Goal: Task Accomplishment & Management: Manage account settings

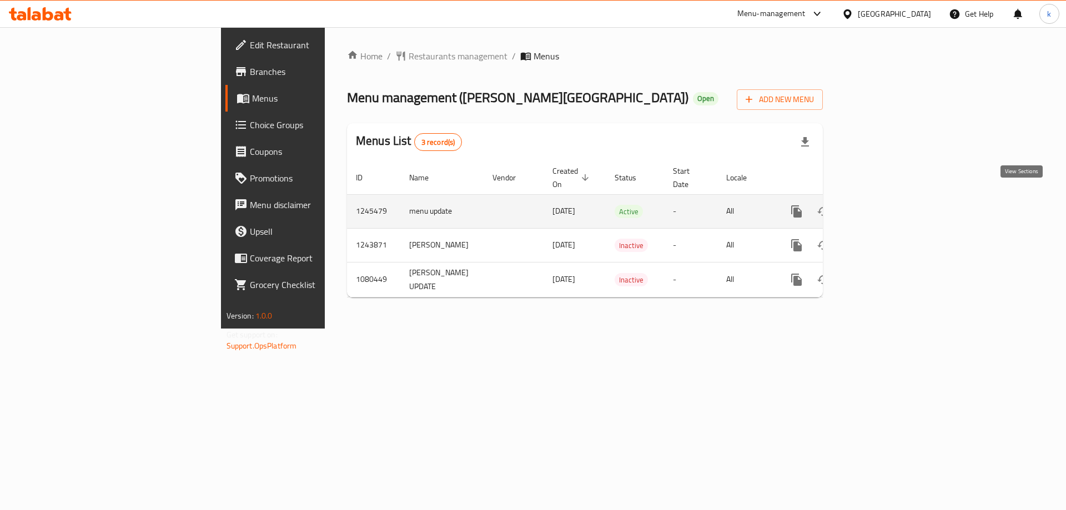
click at [884, 205] on icon "enhanced table" at bounding box center [876, 211] width 13 height 13
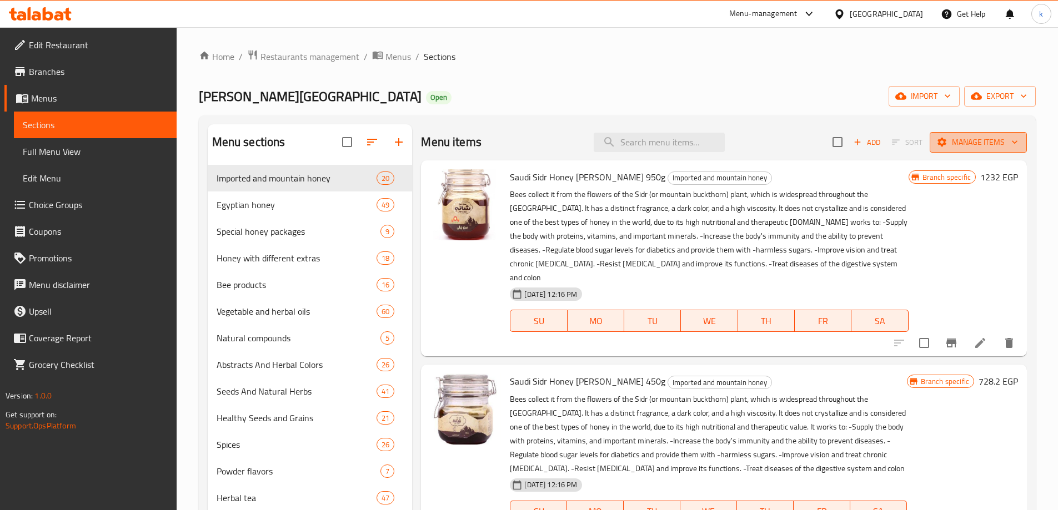
click at [998, 138] on span "Manage items" at bounding box center [977, 142] width 79 height 14
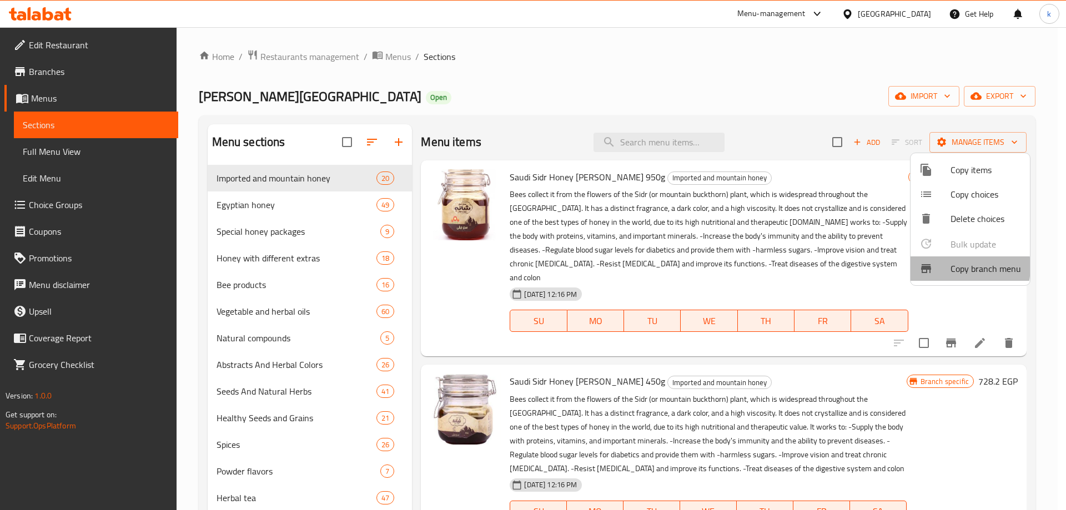
click at [952, 267] on span "Copy branch menu" at bounding box center [986, 268] width 71 height 13
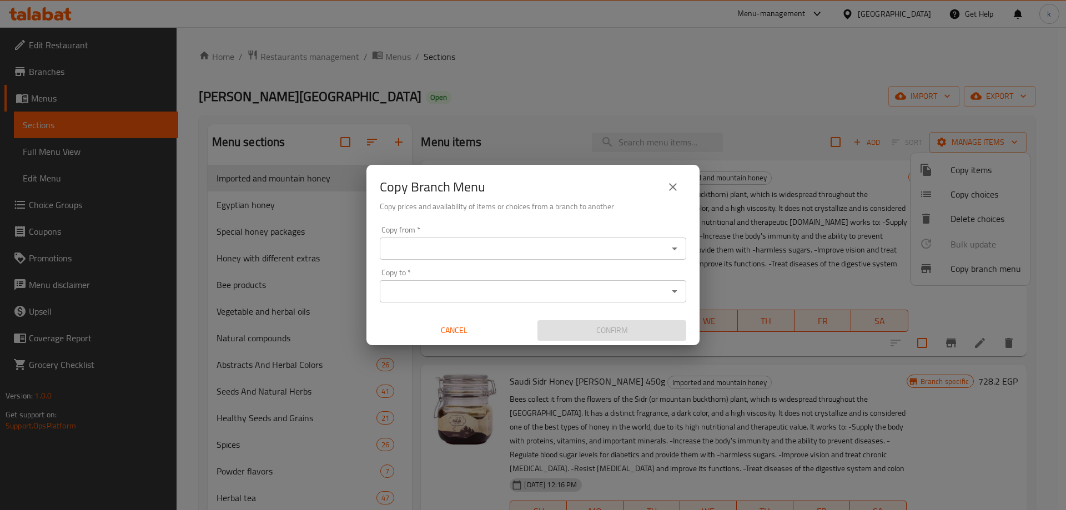
click at [433, 242] on input "Copy from   *" at bounding box center [524, 249] width 282 height 16
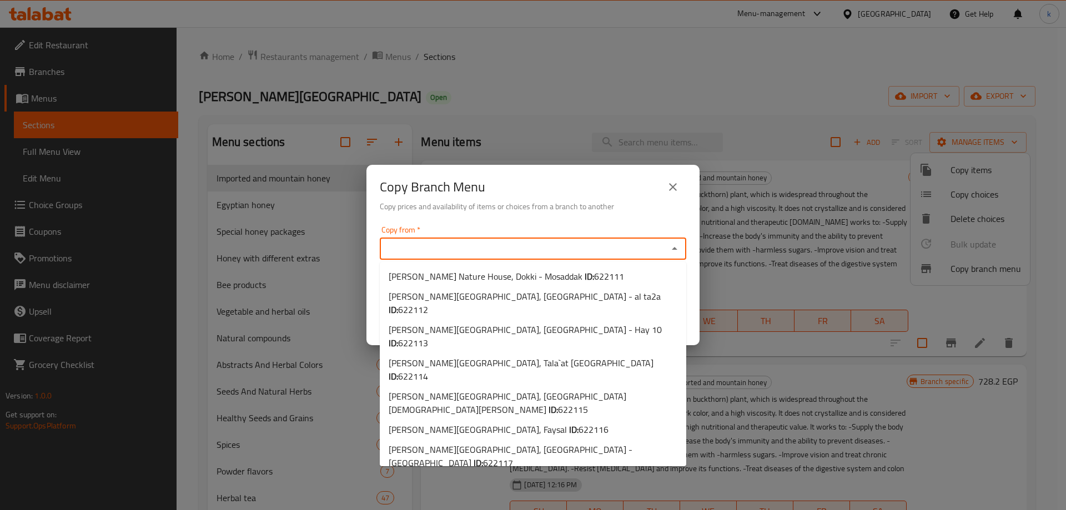
paste input "Shana Nature House, Tagammoa 5 - El Banafseg Buildings"
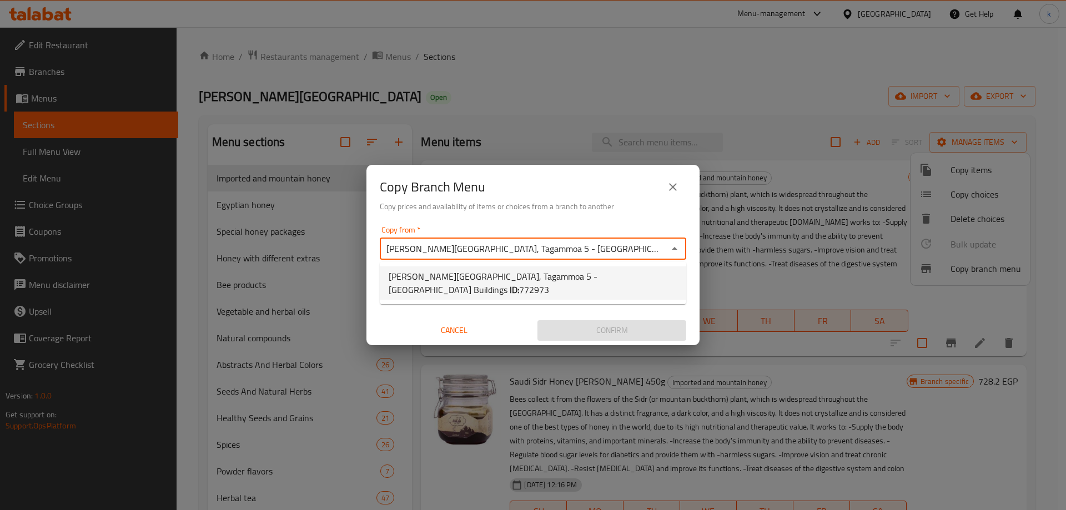
click at [490, 275] on span "Shana Nature House, Tagammoa 5 - El Banafseg Buildings ID: 772973" at bounding box center [533, 283] width 289 height 27
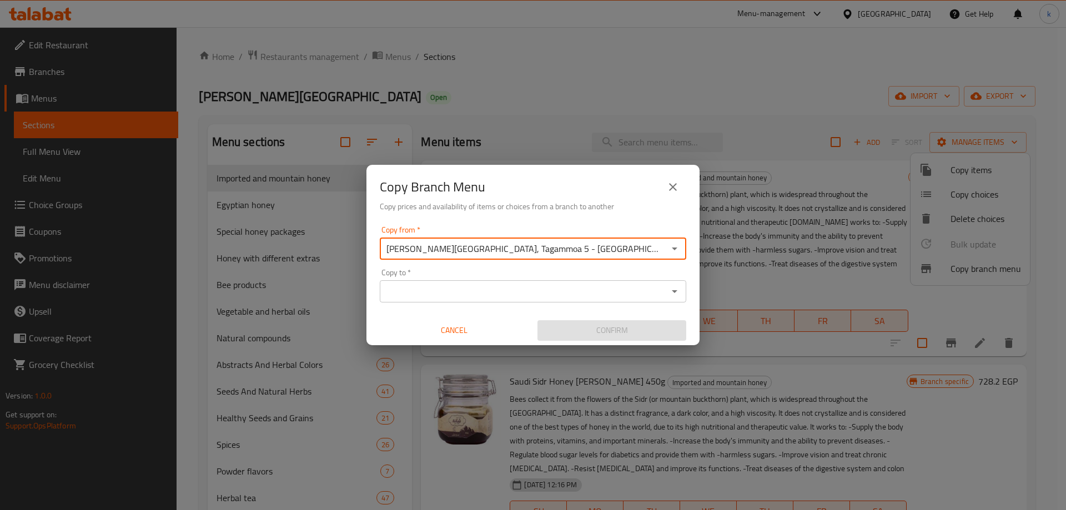
type input "Shana Nature House, Tagammoa 5 - El Banafseg Buildings"
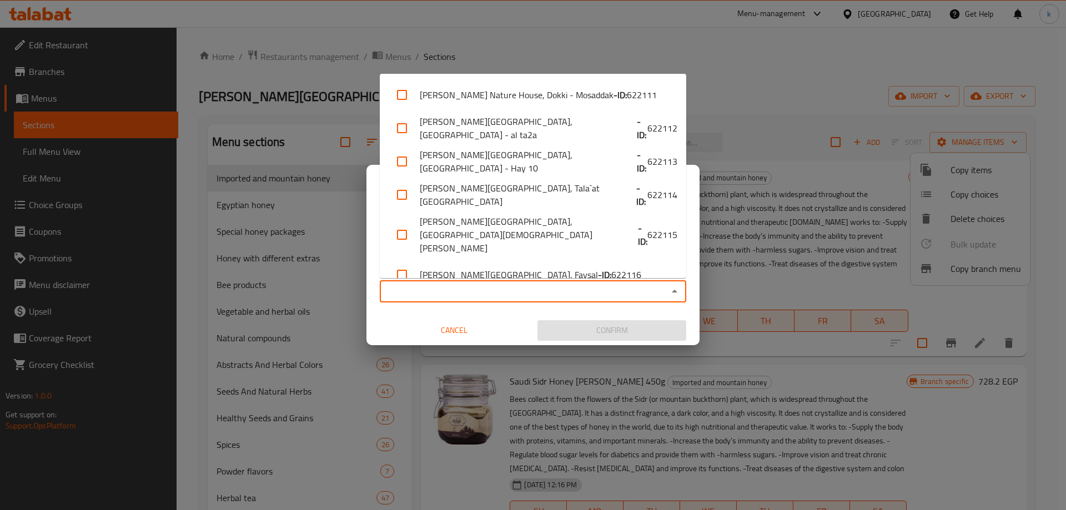
click at [553, 287] on input "Copy to   *" at bounding box center [524, 292] width 282 height 16
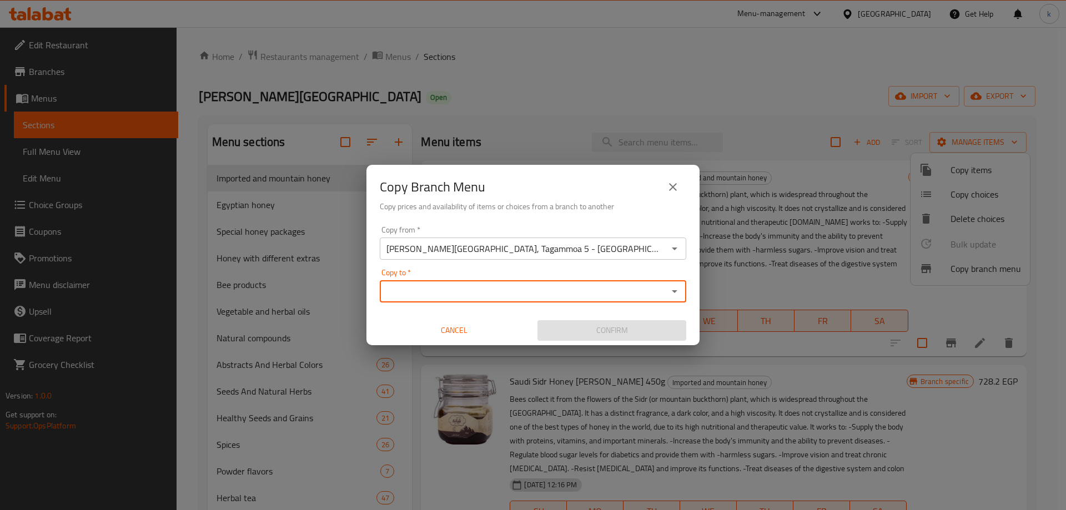
paste input "Shana Nature House, Abo Qeer"
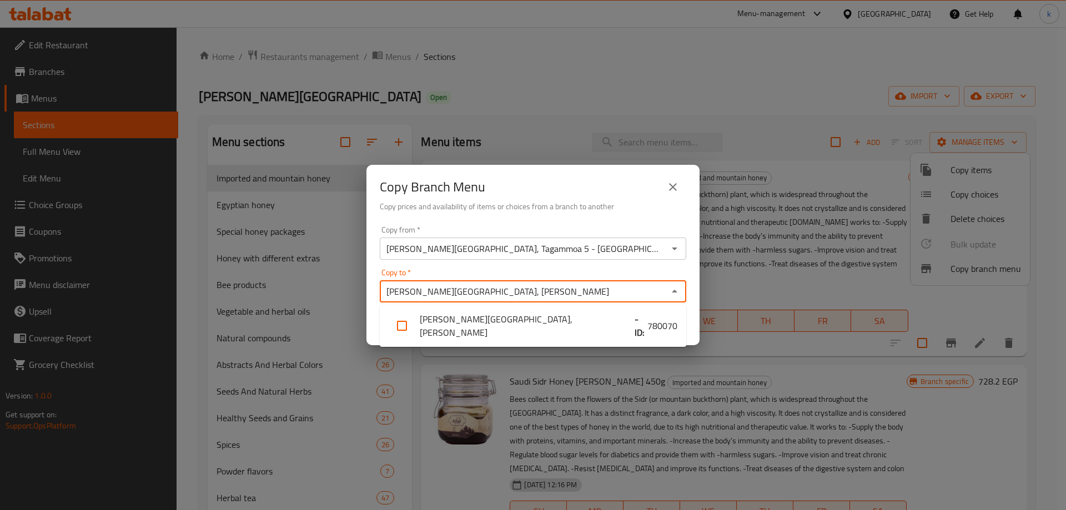
type input "Shana Nature House, Abo Qeer"
click at [494, 318] on li "Shana Nature House, Abo Qeer - ID: 780070" at bounding box center [533, 325] width 307 height 33
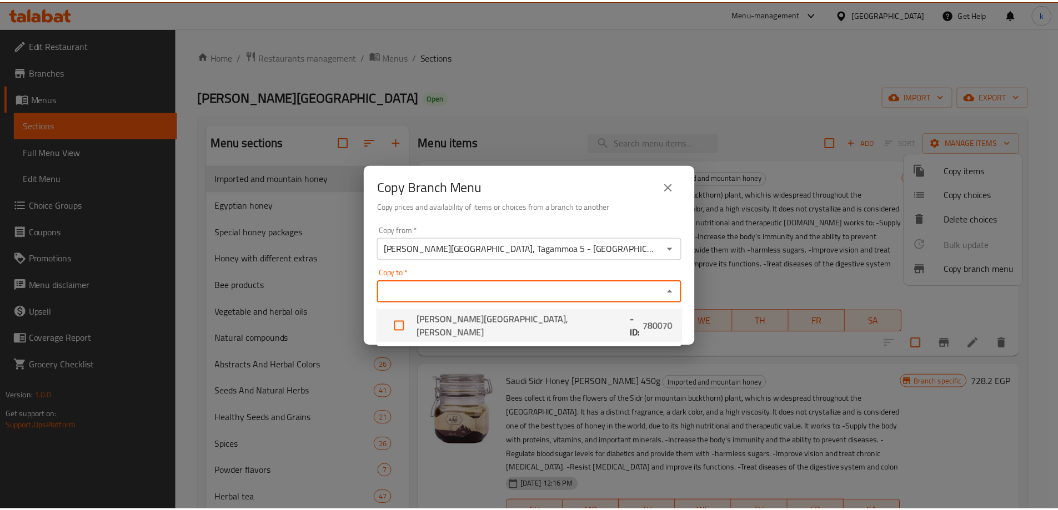
scroll to position [235, 0]
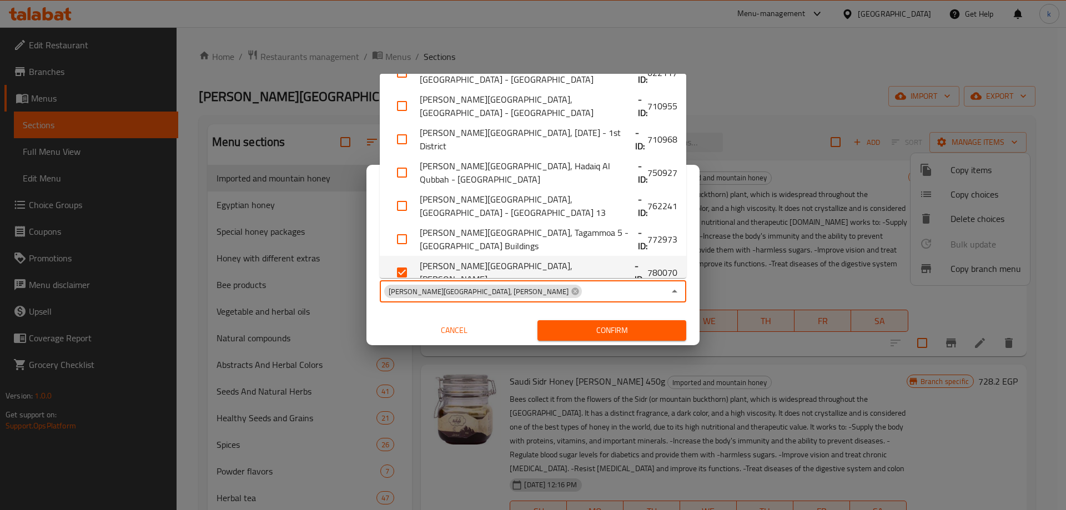
click at [522, 310] on div "Copy from   * Shana Nature House, Tagammoa 5 - El Banafseg Buildings Copy from …" at bounding box center [533, 284] width 333 height 124
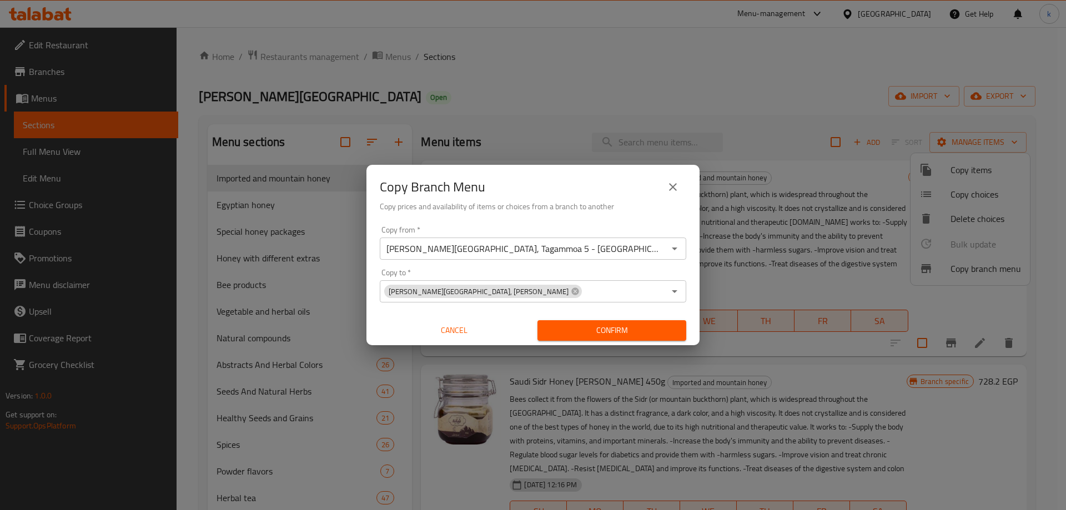
click at [527, 300] on div "Shana Nature House, Abo Qeer Copy to *" at bounding box center [533, 291] width 307 height 22
click at [674, 190] on icon "close" at bounding box center [672, 186] width 13 height 13
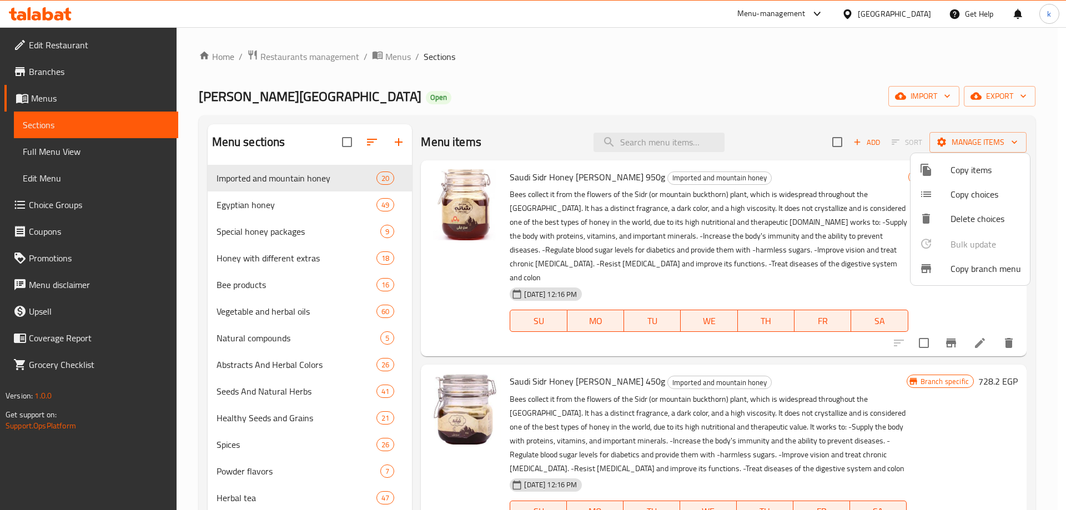
click at [59, 70] on div at bounding box center [533, 255] width 1066 height 510
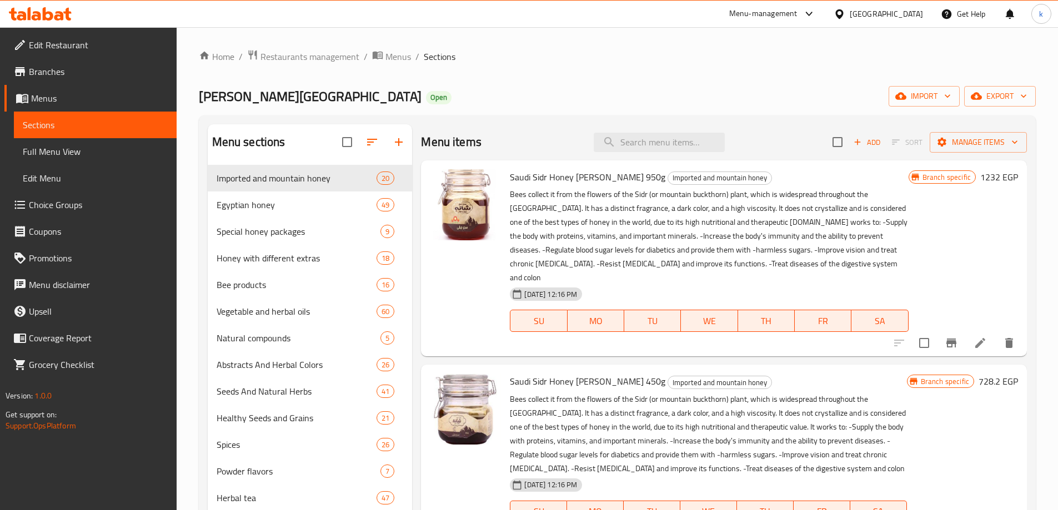
click at [53, 73] on span "Branches" at bounding box center [98, 71] width 139 height 13
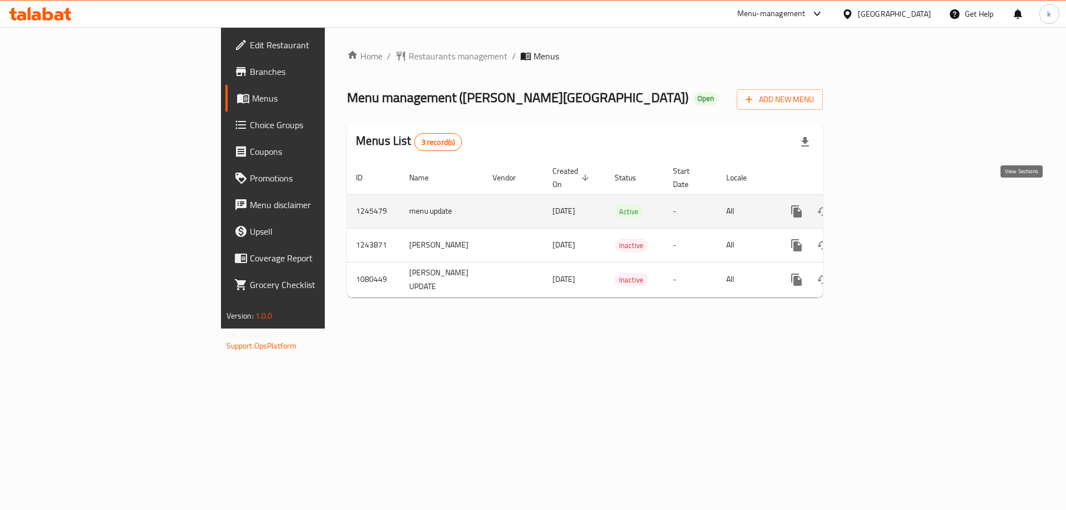
click at [882, 207] on icon "enhanced table" at bounding box center [877, 212] width 10 height 10
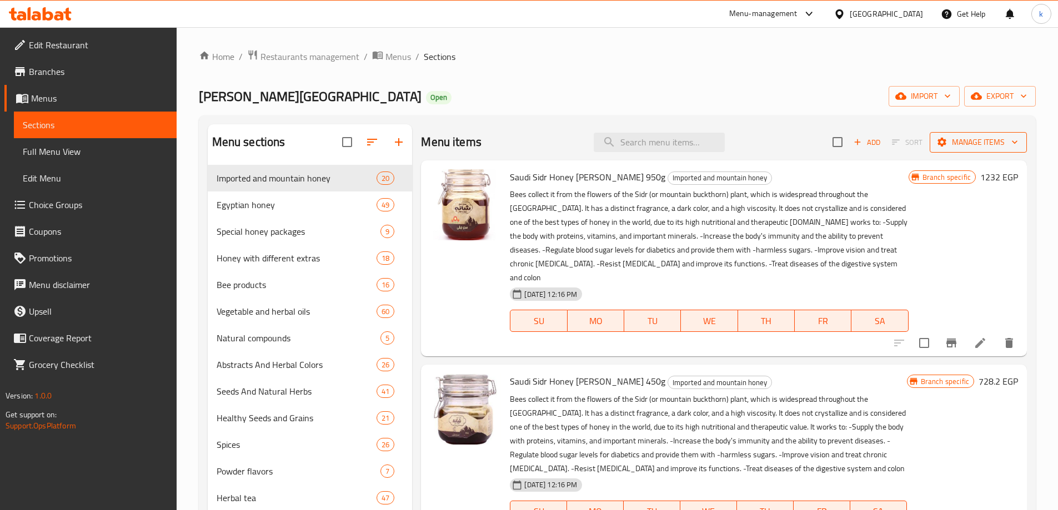
click at [990, 138] on span "Manage items" at bounding box center [977, 142] width 79 height 14
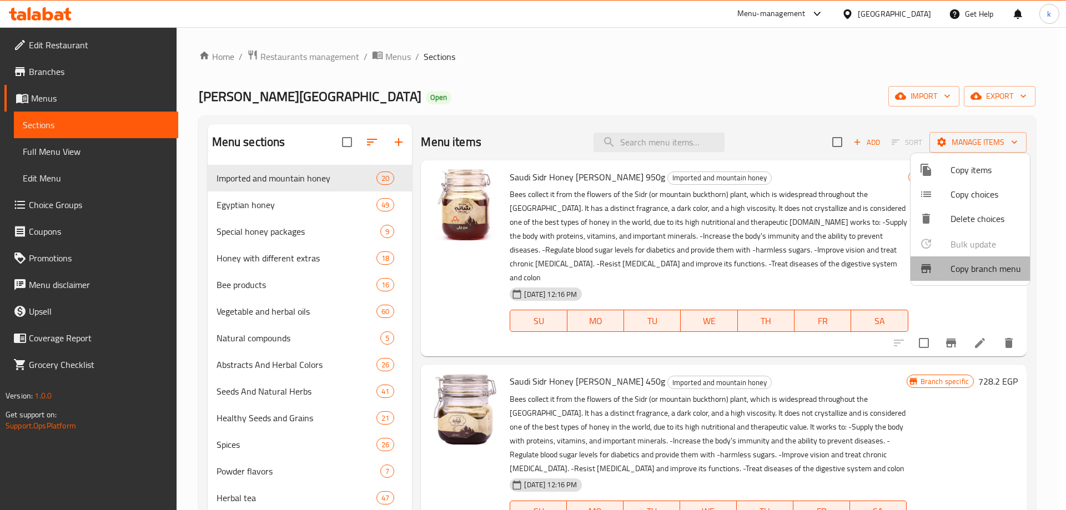
click at [967, 275] on span "Copy branch menu" at bounding box center [986, 268] width 71 height 13
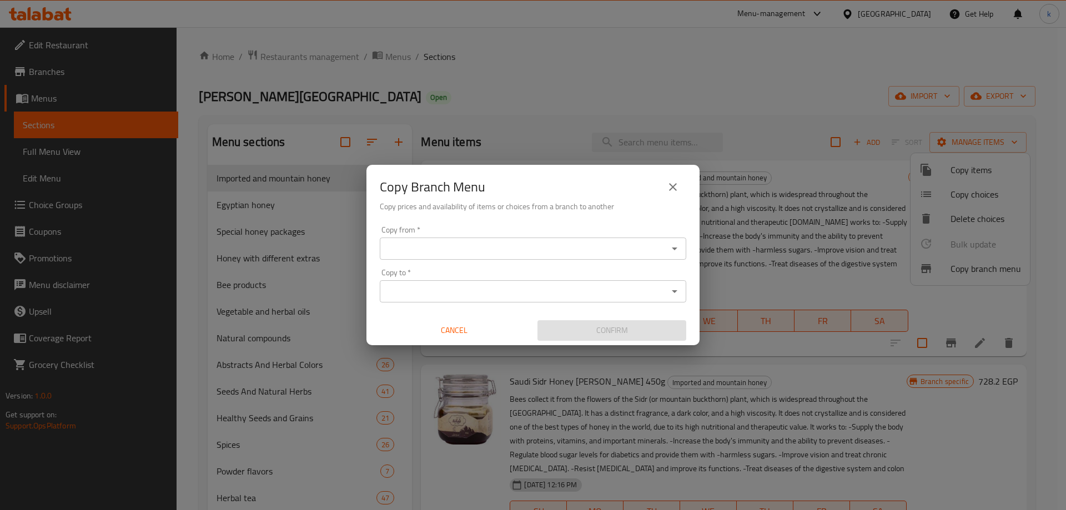
click at [430, 249] on input "Copy from   *" at bounding box center [524, 249] width 282 height 16
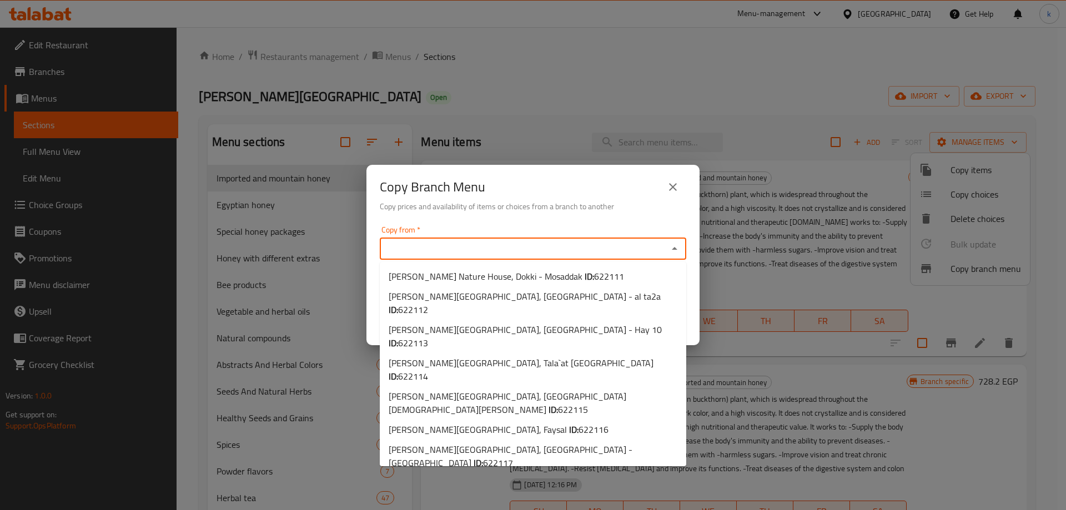
paste input "Shana Nature House, Tagammoa 5 - El Banafseg Buildings"
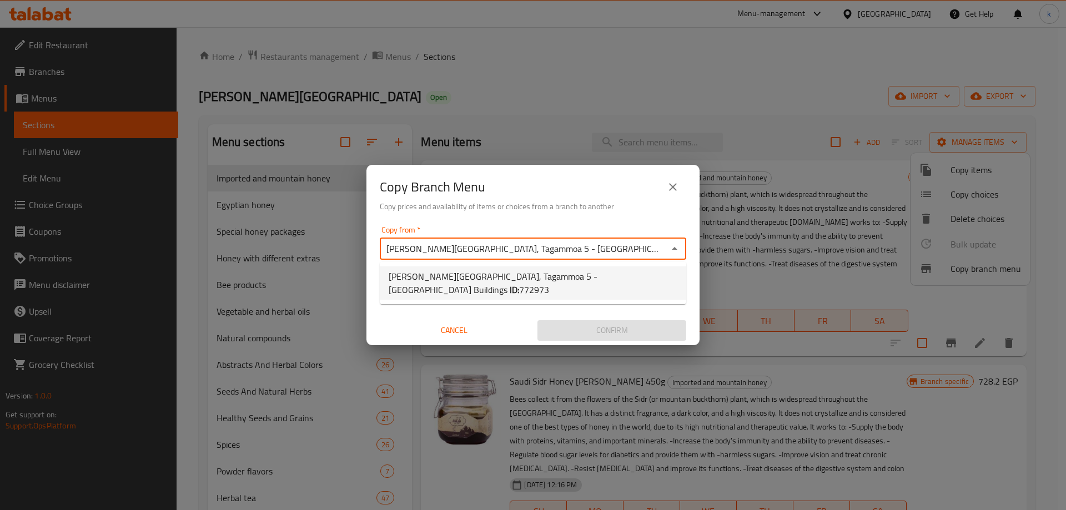
click at [475, 281] on span "Shana Nature House, Tagammoa 5 - El Banafseg Buildings ID: 772973" at bounding box center [533, 283] width 289 height 27
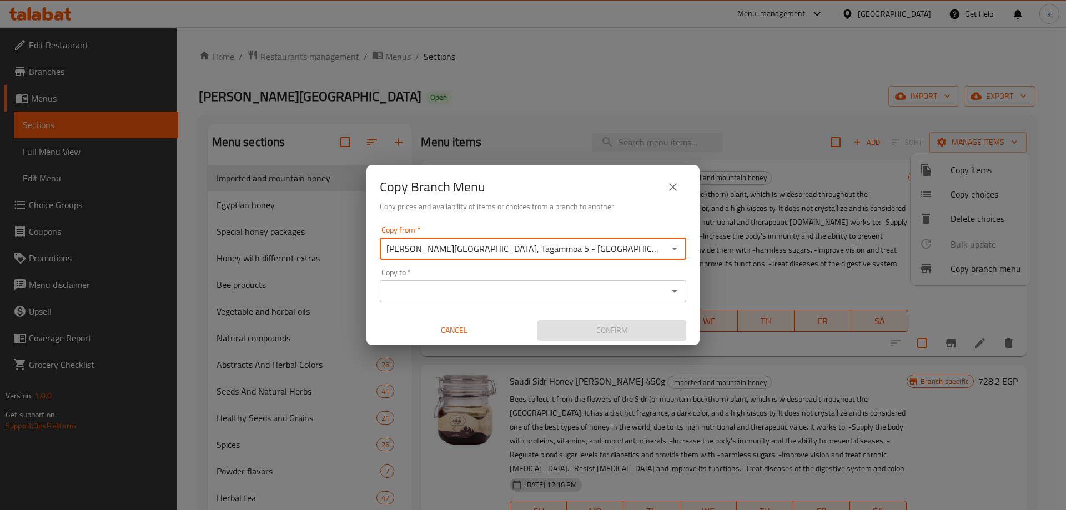
type input "Shana Nature House, Tagammoa 5 - El Banafseg Buildings"
click at [413, 300] on div "Copy to *" at bounding box center [533, 291] width 307 height 22
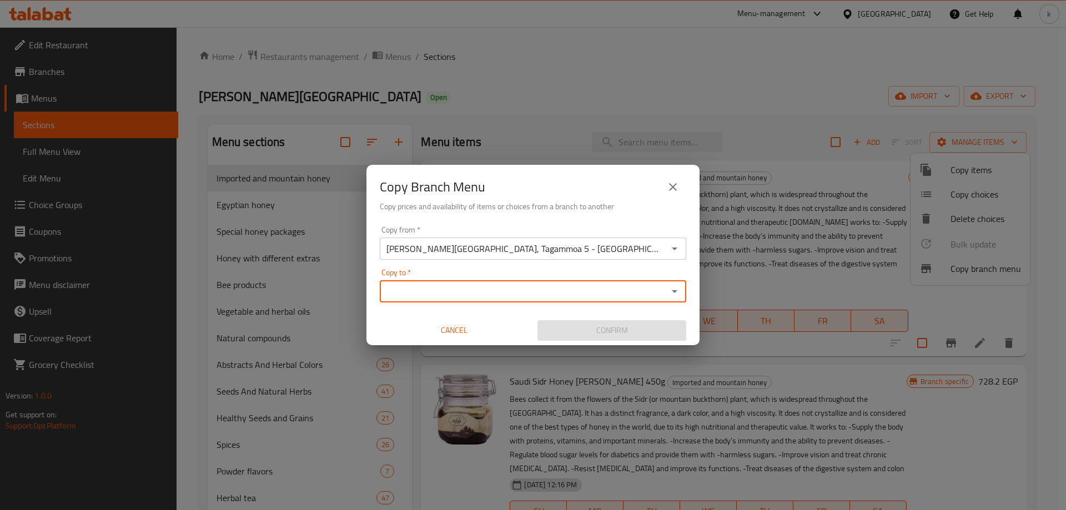
paste input "Shana Nature House, Abo Qeer"
type input "Shana Nature House, Abo Qeer"
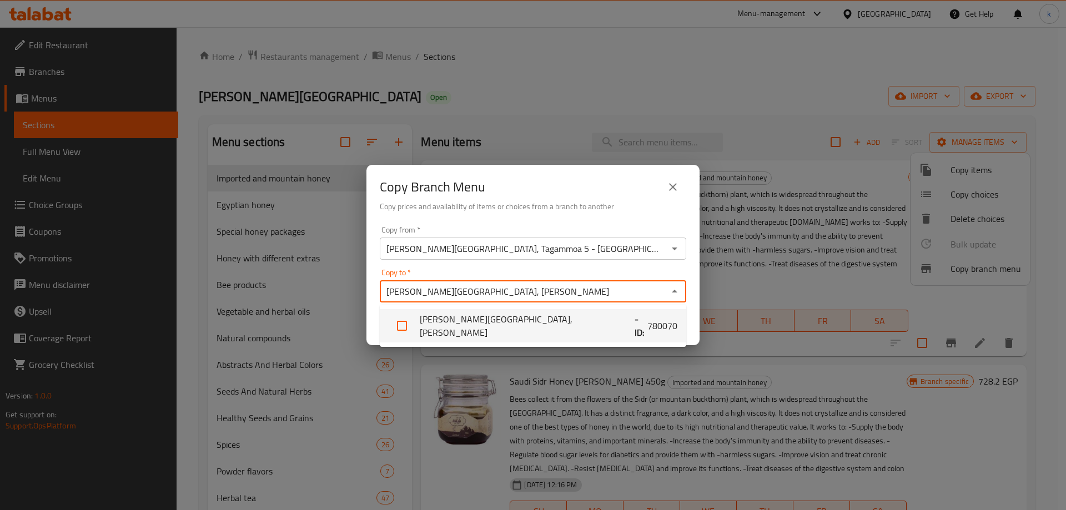
click at [456, 319] on li "Shana Nature House, Abo Qeer - ID: 780070" at bounding box center [533, 325] width 307 height 33
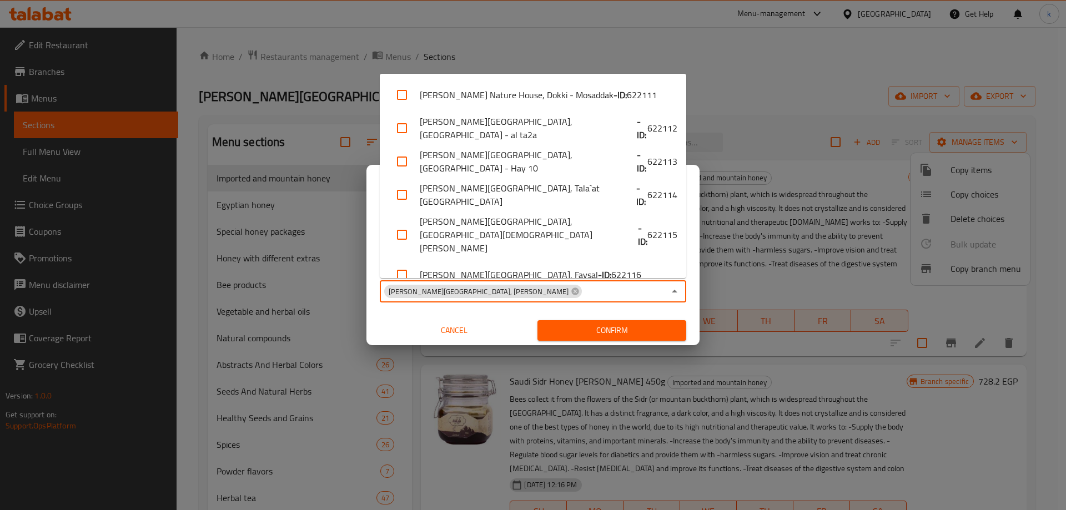
scroll to position [235, 0]
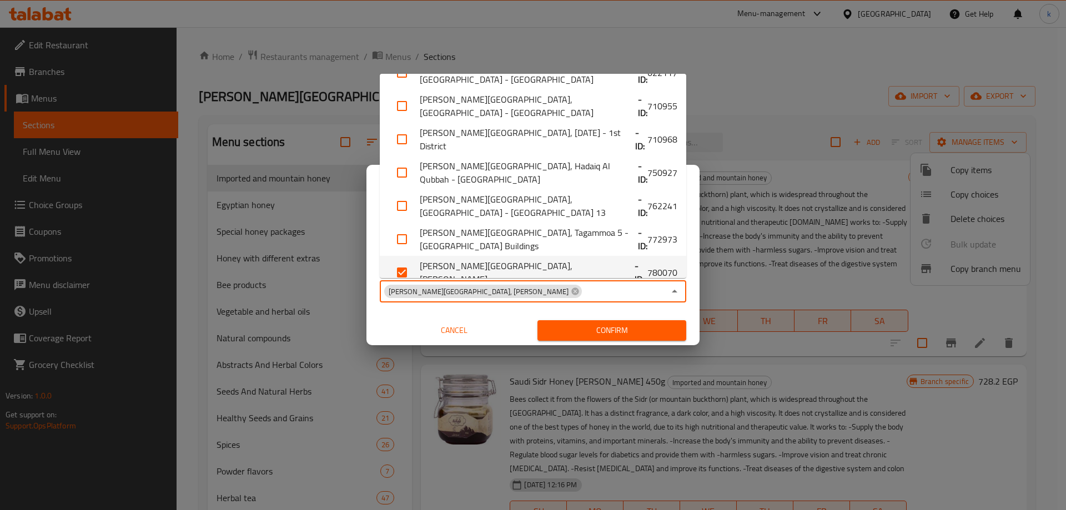
click at [598, 330] on span "Confirm" at bounding box center [611, 331] width 131 height 14
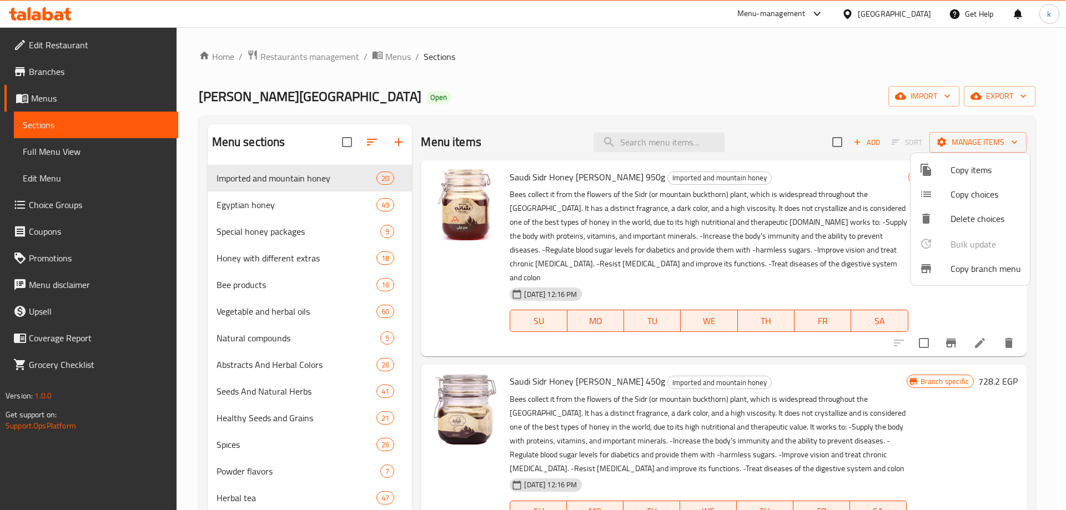
click at [44, 99] on div at bounding box center [533, 255] width 1066 height 510
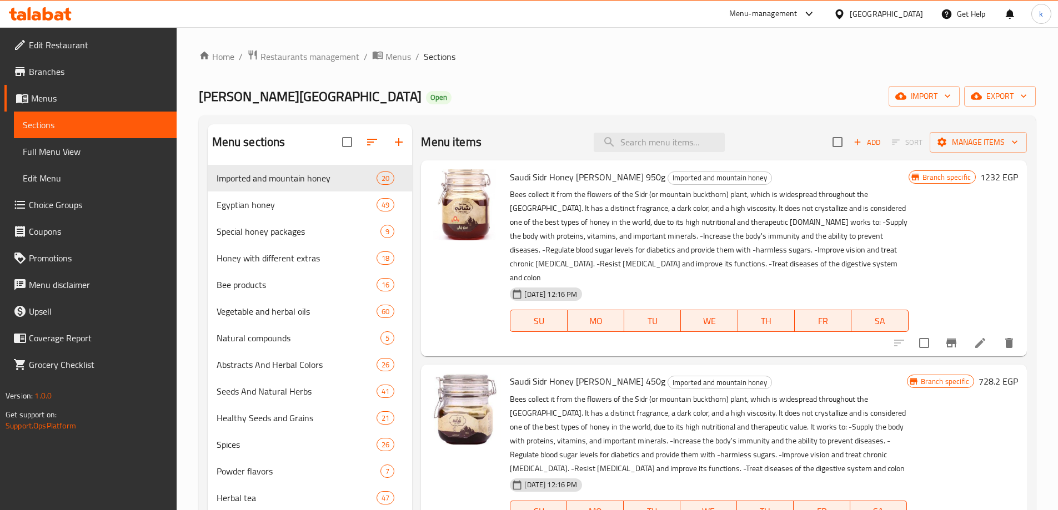
click at [49, 96] on span "Menus" at bounding box center [99, 98] width 137 height 13
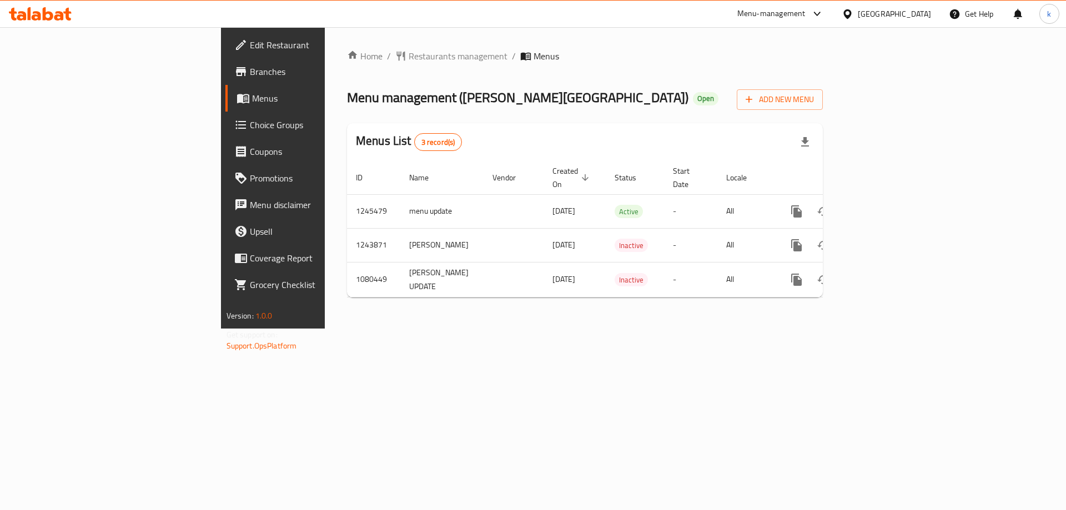
click at [252, 101] on span "Menus" at bounding box center [321, 98] width 138 height 13
click at [250, 75] on span "Branches" at bounding box center [320, 71] width 140 height 13
click at [250, 51] on span "Edit Restaurant" at bounding box center [320, 44] width 140 height 13
